Goal: Check status: Check status

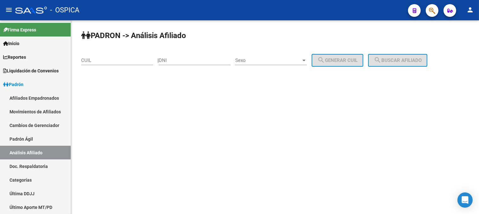
scroll to position [35, 0]
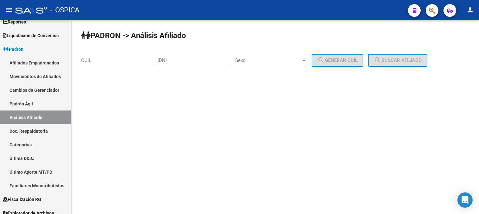
click at [115, 59] on input "CUIL" at bounding box center [117, 60] width 72 height 6
click at [104, 59] on input "CUIL" at bounding box center [117, 60] width 72 height 6
click at [102, 60] on input "CUIL" at bounding box center [117, 60] width 72 height 6
paste input "20-25057064-4"
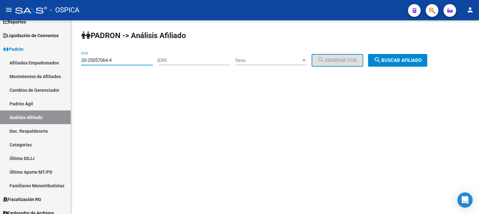
type input "20-25057064-4"
click at [400, 62] on span "search Buscar afiliado" at bounding box center [398, 60] width 48 height 6
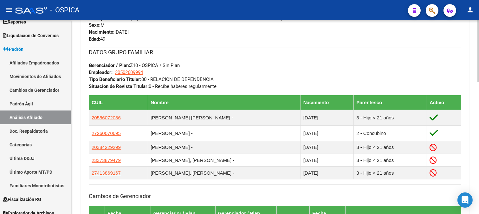
scroll to position [413, 0]
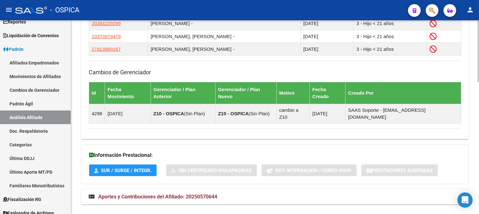
click at [352, 193] on mat-panel-title "Aportes y Contribuciones del Afiliado: 20250570644" at bounding box center [271, 196] width 365 height 7
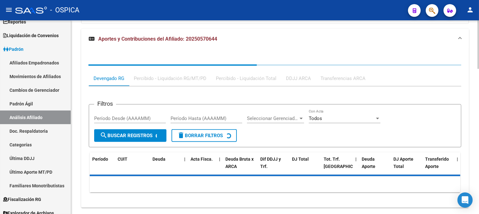
scroll to position [575, 0]
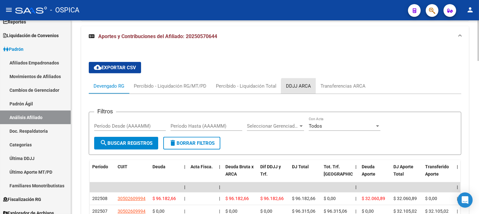
click at [304, 82] on div "DDJJ ARCA" at bounding box center [298, 85] width 25 height 7
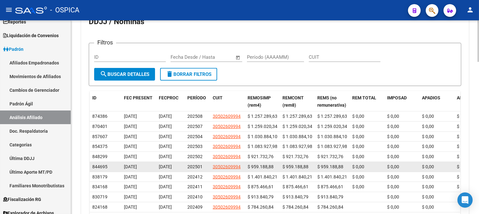
scroll to position [555, 0]
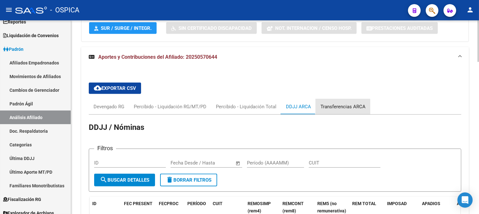
click at [329, 103] on div "Transferencias ARCA" at bounding box center [342, 106] width 45 height 7
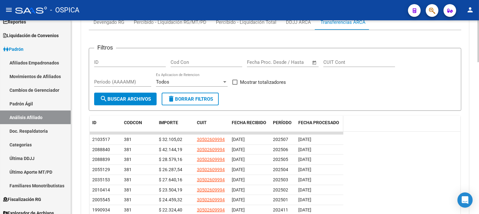
scroll to position [659, 0]
